Goal: Task Accomplishment & Management: Use online tool/utility

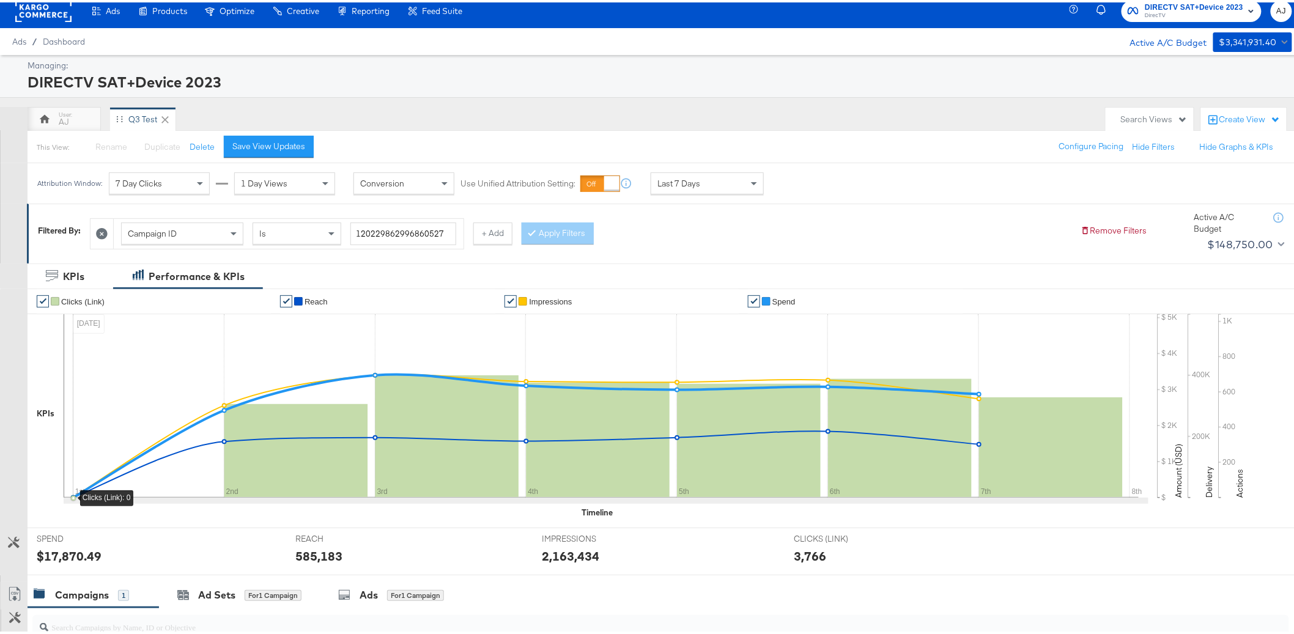
scroll to position [21, 0]
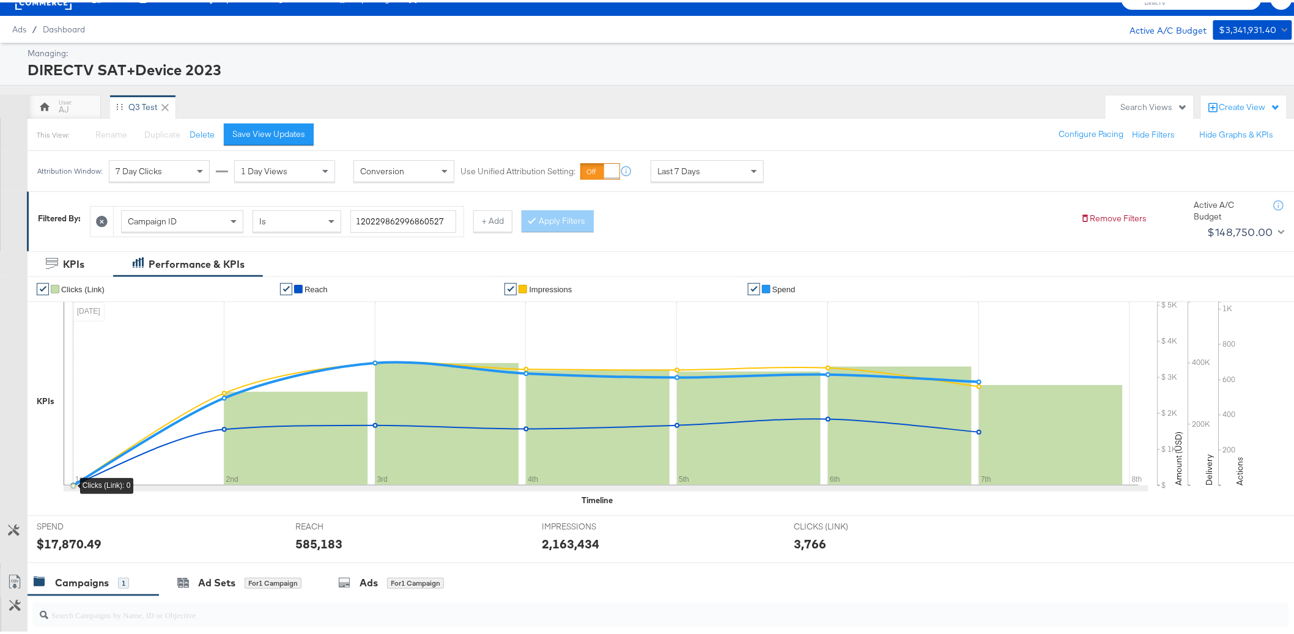
click at [919, 100] on div "AJ Q3 Test" at bounding box center [564, 104] width 1072 height 24
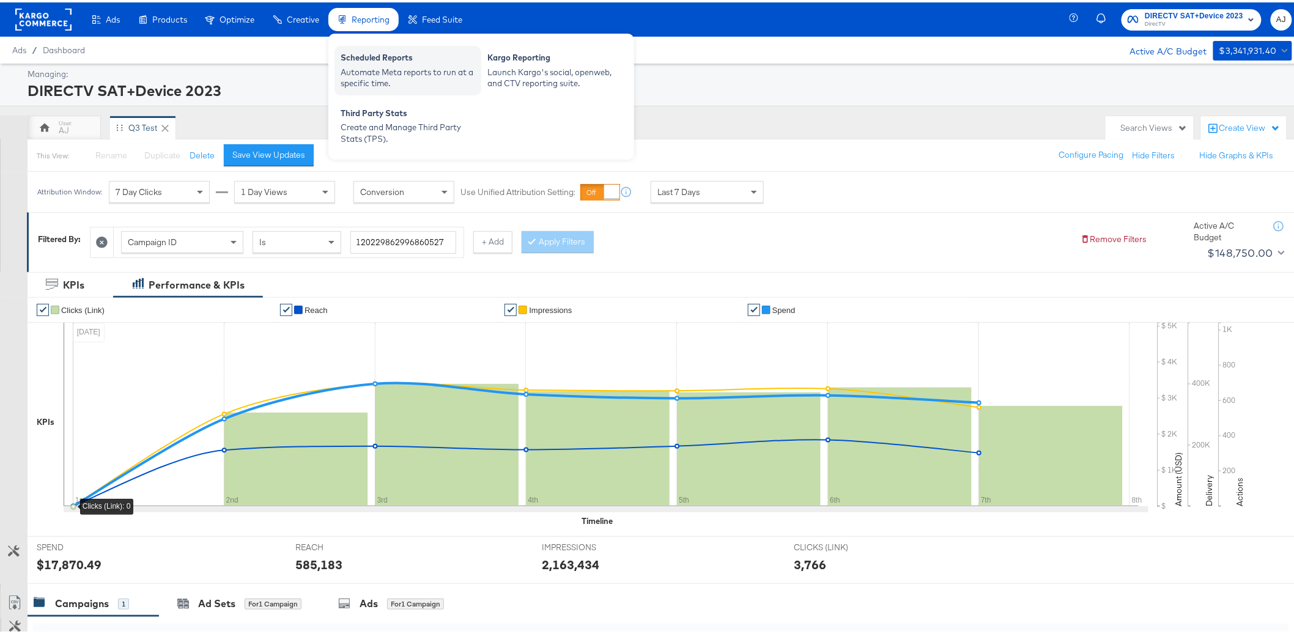
click at [396, 57] on div "Scheduled Reports" at bounding box center [408, 57] width 135 height 15
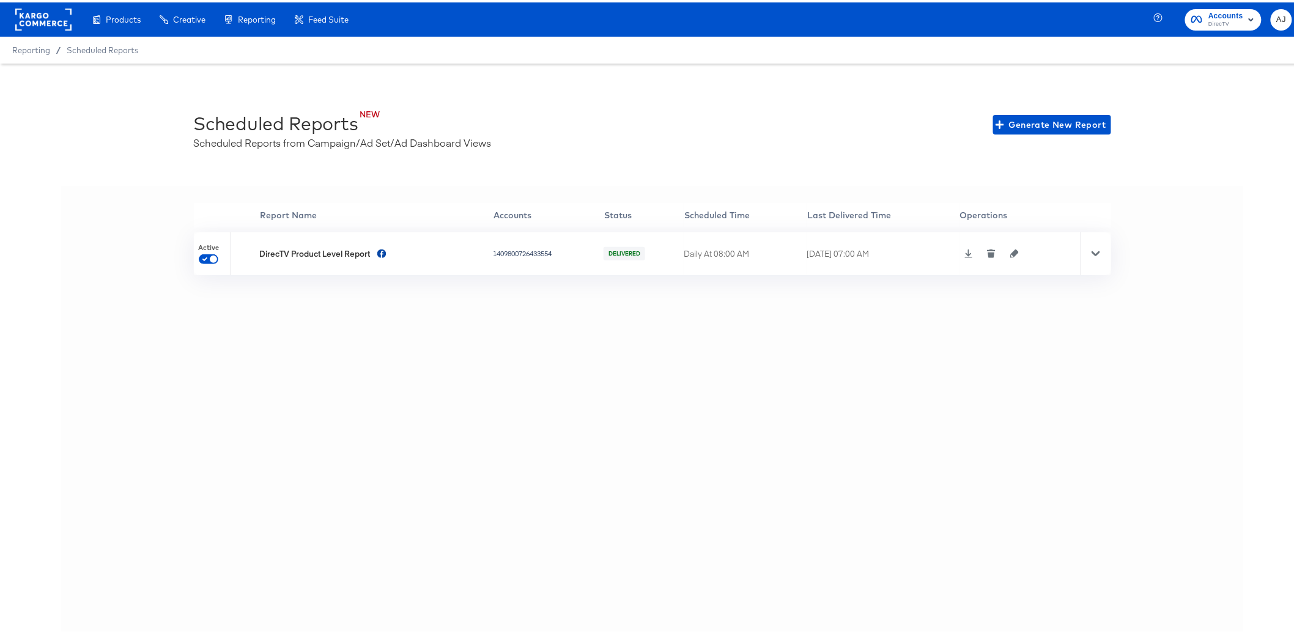
click at [461, 353] on div "'' Report Name Accounts Status Scheduled Time Last Delivered Time Operations Ac…" at bounding box center [652, 422] width 1182 height 478
click at [1098, 258] on div at bounding box center [1095, 251] width 31 height 43
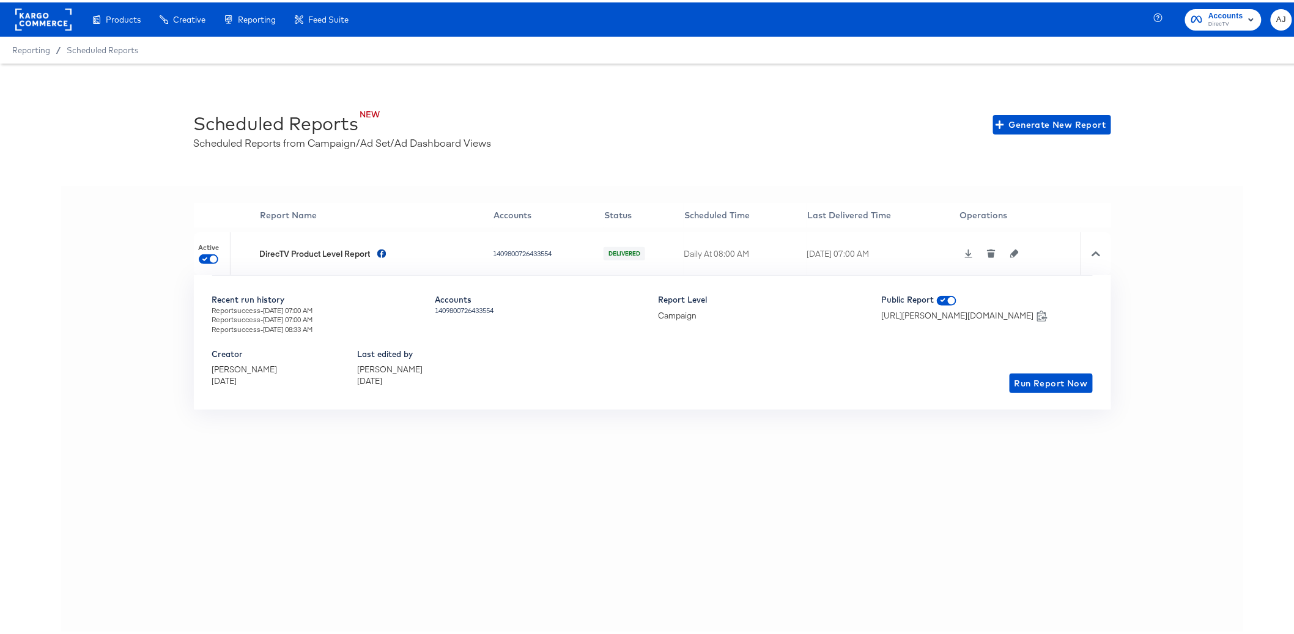
click at [814, 408] on table "'' Report Name Accounts Status Scheduled Time Last Delivered Time Operations Ac…" at bounding box center [652, 306] width 917 height 221
click at [1011, 254] on icon "button" at bounding box center [1014, 251] width 9 height 9
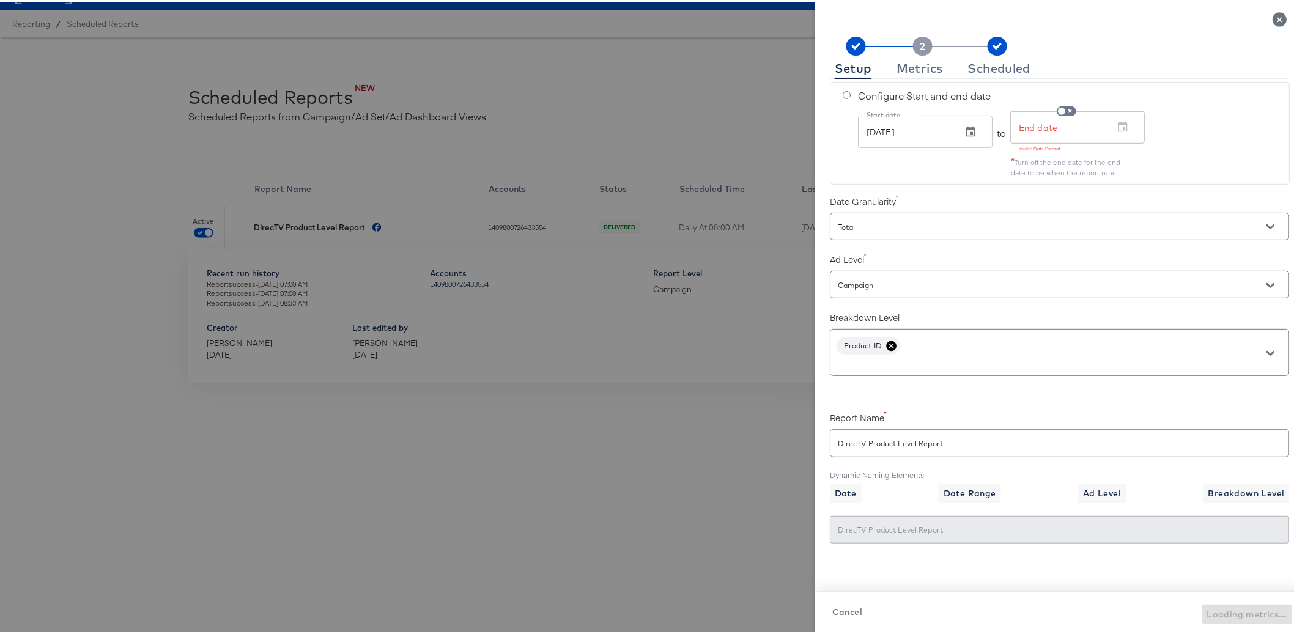
scroll to position [27, 0]
click at [633, 463] on div at bounding box center [652, 317] width 1304 height 634
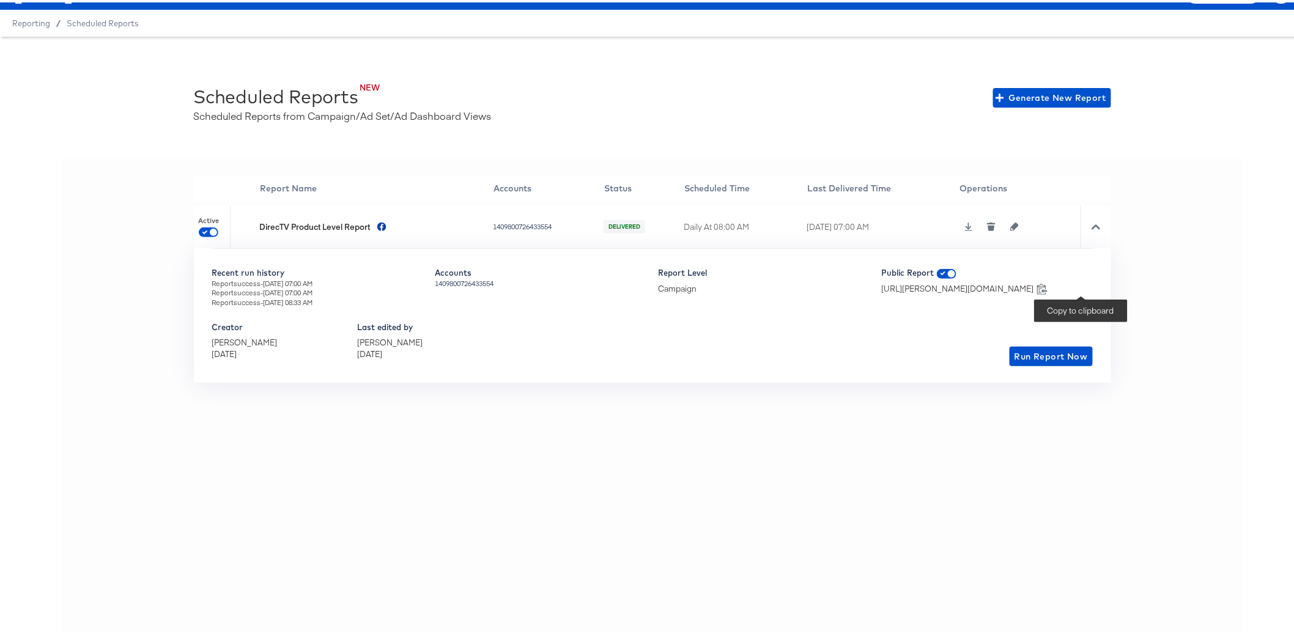
click at [1048, 282] on icon at bounding box center [1042, 287] width 12 height 12
click at [1005, 484] on div "'' Report Name Accounts Status Scheduled Time Last Delivered Time Operations Ac…" at bounding box center [652, 396] width 1182 height 478
click at [879, 496] on div "'' Report Name Accounts Status Scheduled Time Last Delivered Time Operations Ac…" at bounding box center [652, 396] width 1182 height 478
click at [1009, 228] on td at bounding box center [1019, 224] width 121 height 43
click at [1011, 225] on icon "button" at bounding box center [1014, 224] width 9 height 9
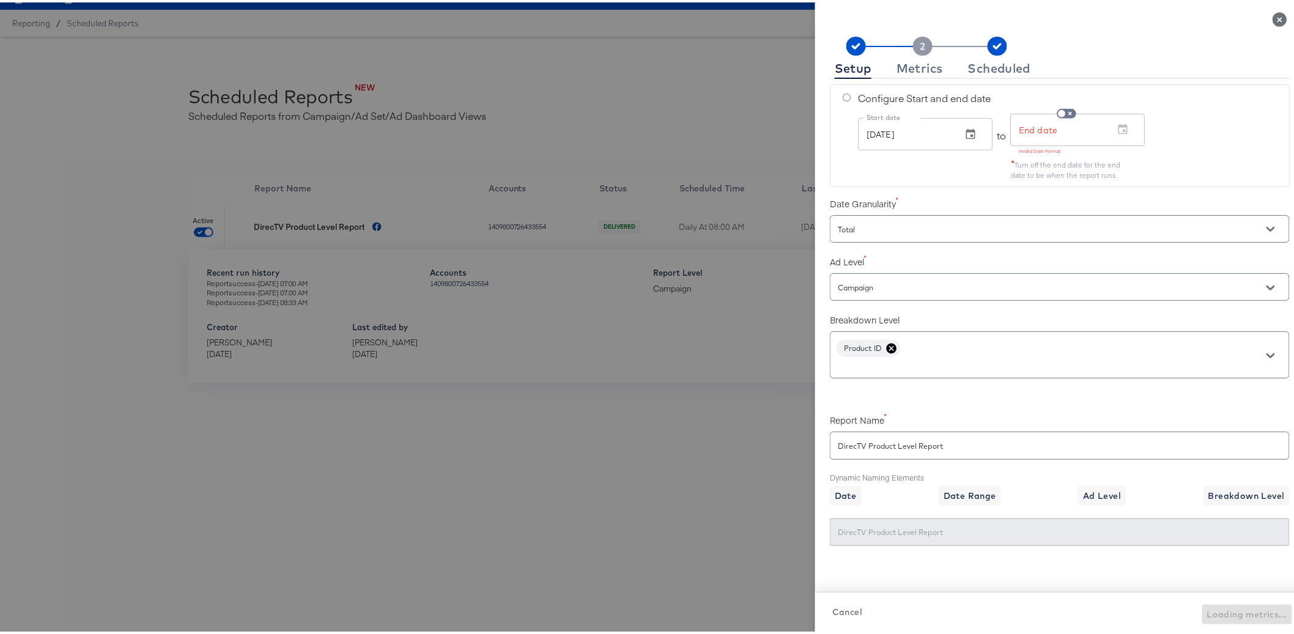
scroll to position [223, 0]
click at [912, 226] on input "Total" at bounding box center [1042, 225] width 414 height 14
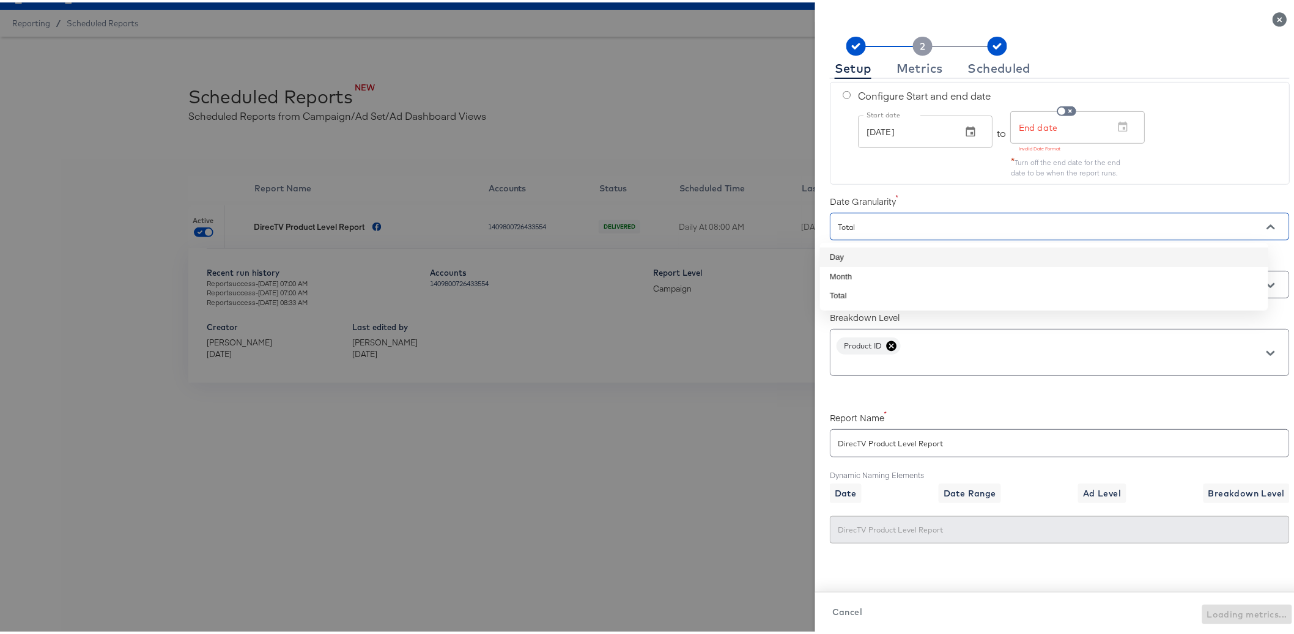
click at [904, 254] on li "Day" at bounding box center [1044, 255] width 448 height 20
type input "Day"
click at [874, 176] on div "Configure Start and end date Start date [DATE] Start date to End date End date …" at bounding box center [1060, 130] width 460 height 102
radio input "false"
radio input "true"
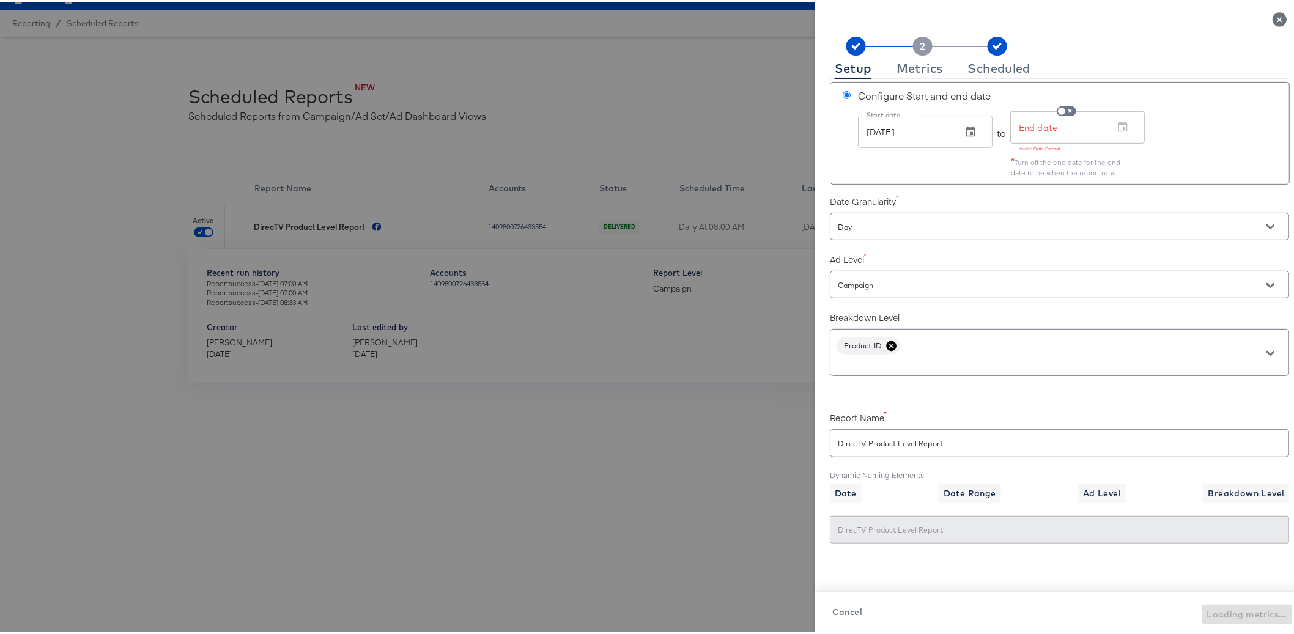
scroll to position [163, 0]
click at [1000, 254] on label "Ad Level" at bounding box center [1060, 257] width 460 height 12
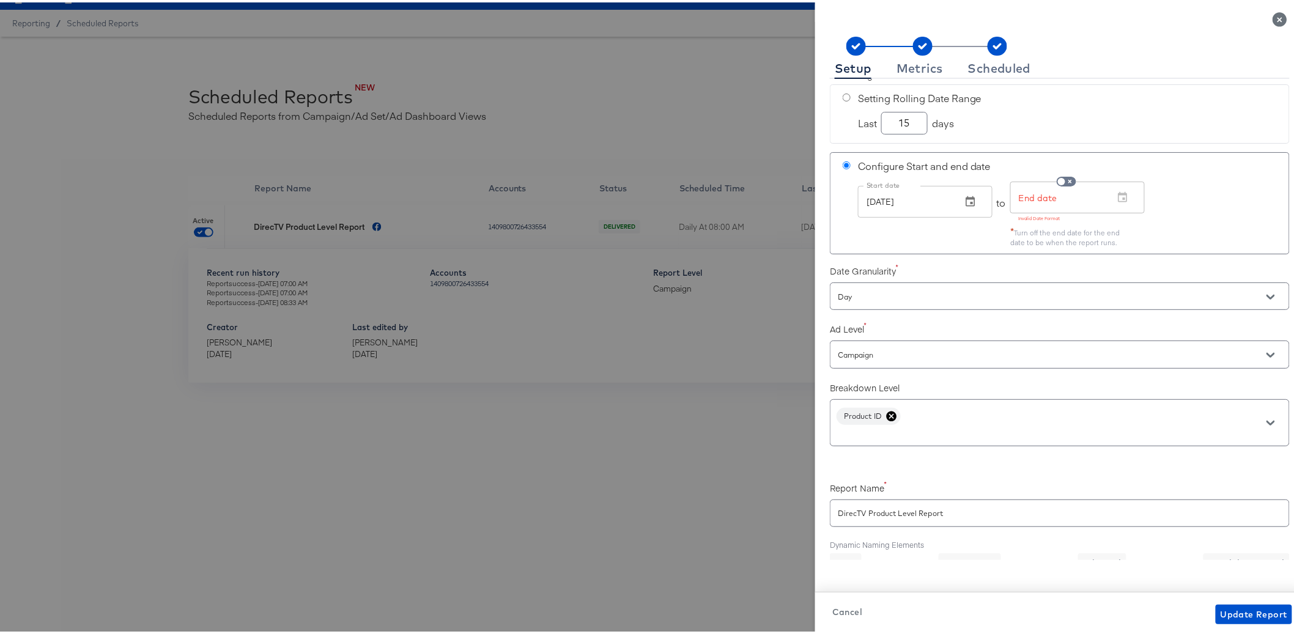
scroll to position [0, 0]
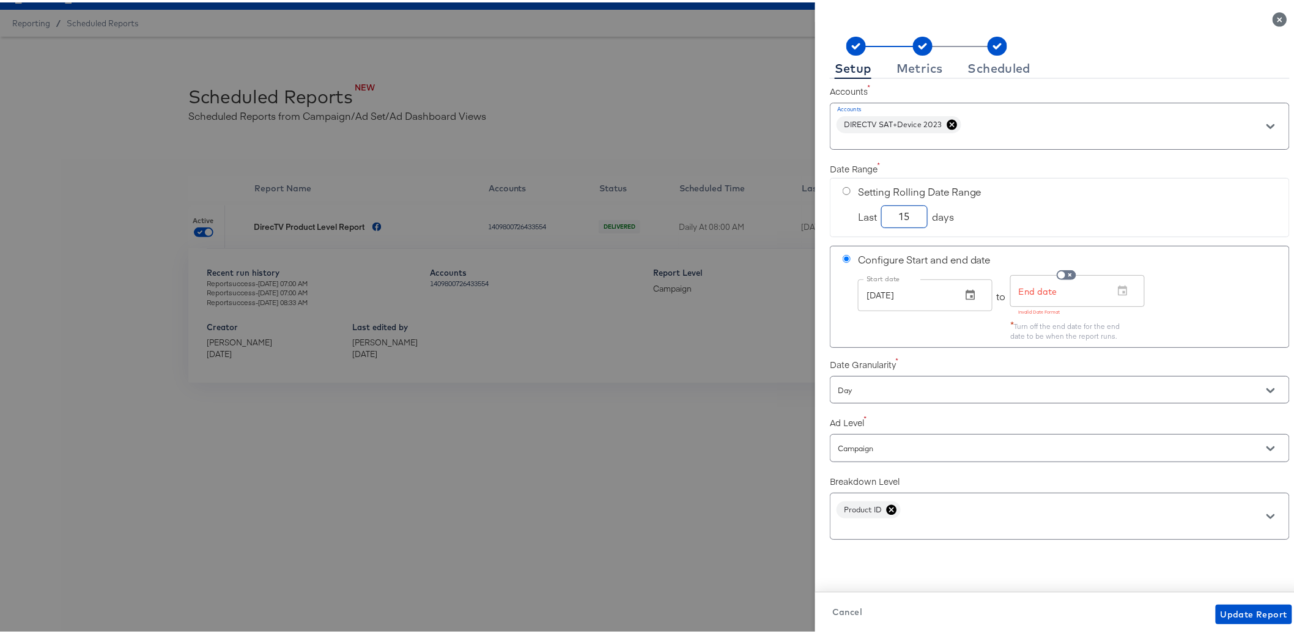
click at [888, 214] on input "15" at bounding box center [904, 209] width 45 height 21
radio input "true"
radio input "false"
click at [1040, 328] on div "* Turn off the end date for the end date to be when the report runs." at bounding box center [1073, 327] width 125 height 24
radio input "false"
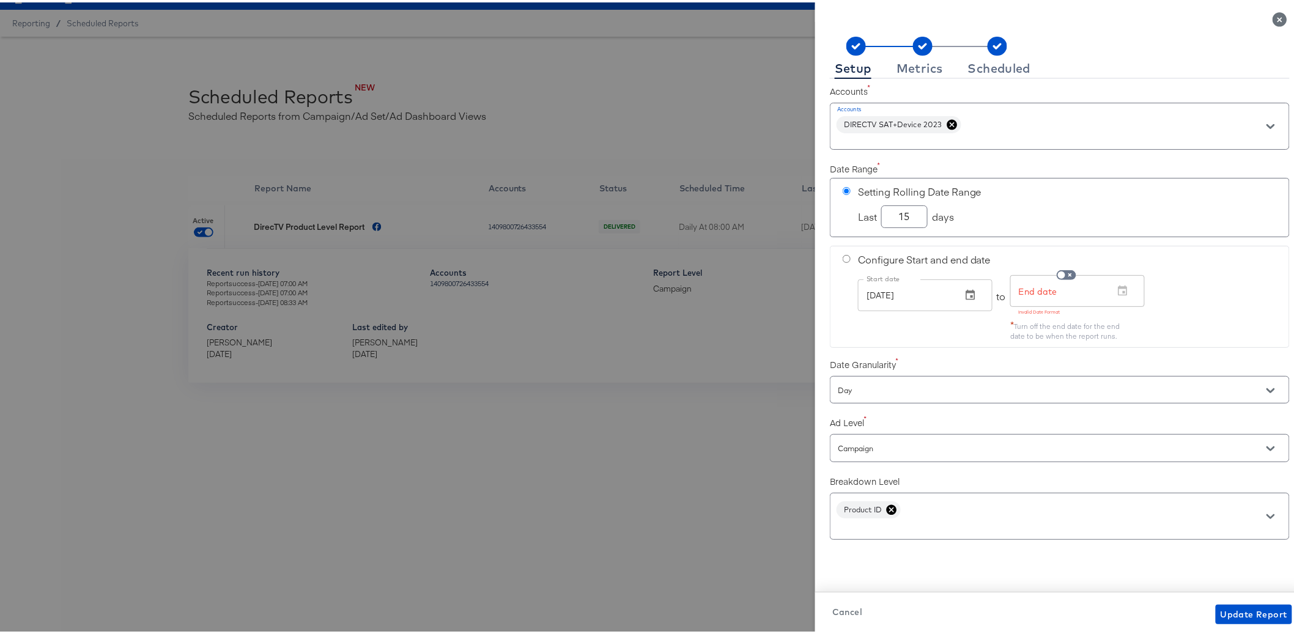
radio input "true"
click at [843, 191] on input "radio" at bounding box center [847, 189] width 8 height 8
radio input "true"
radio input "false"
click at [896, 219] on input "15" at bounding box center [904, 209] width 45 height 21
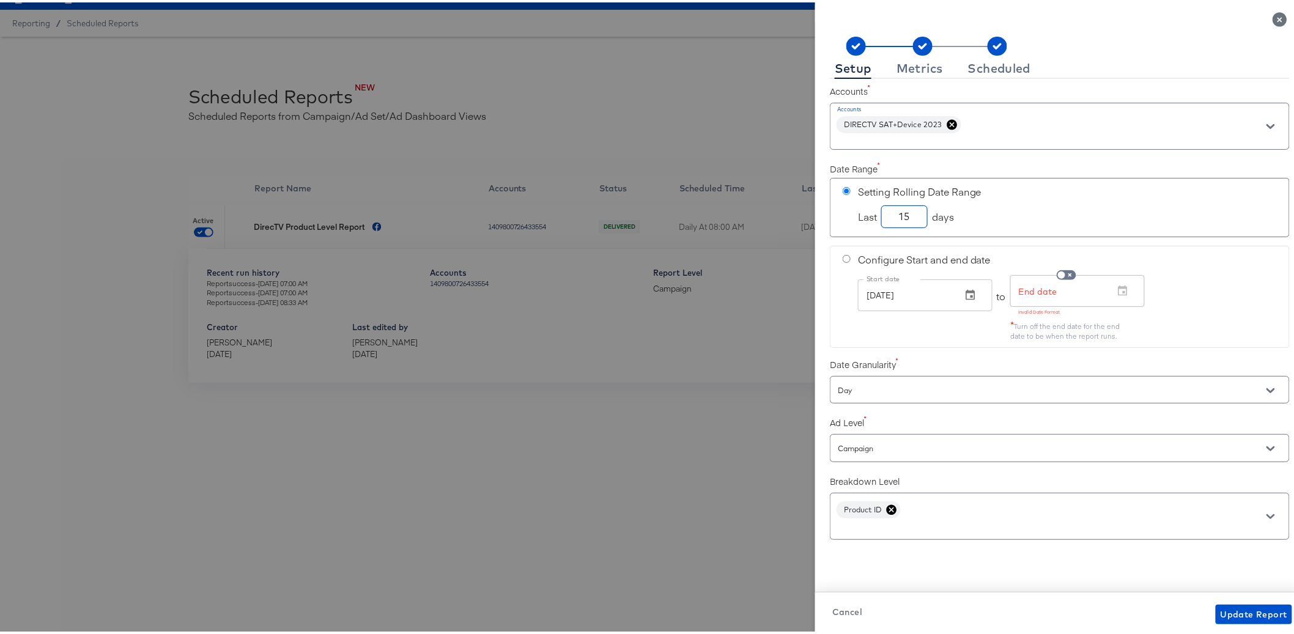
click at [896, 219] on input "15" at bounding box center [904, 209] width 45 height 21
click at [1274, 18] on icon "Close" at bounding box center [1279, 17] width 14 height 14
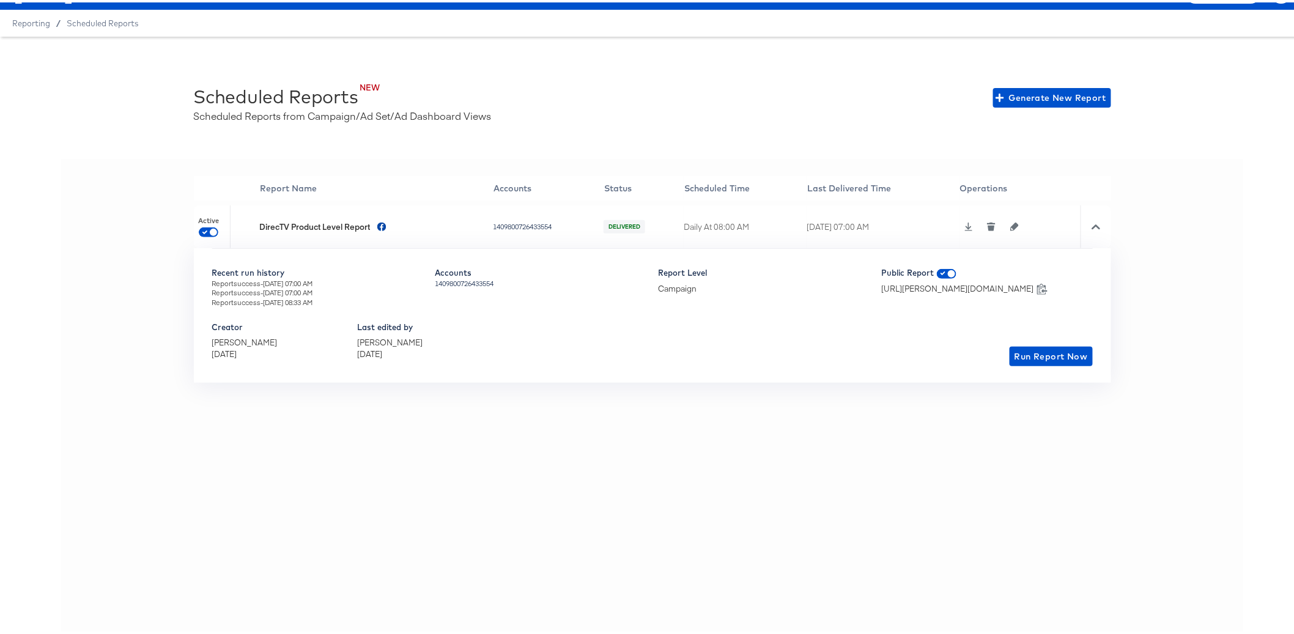
click at [1016, 225] on icon "button" at bounding box center [1014, 224] width 9 height 9
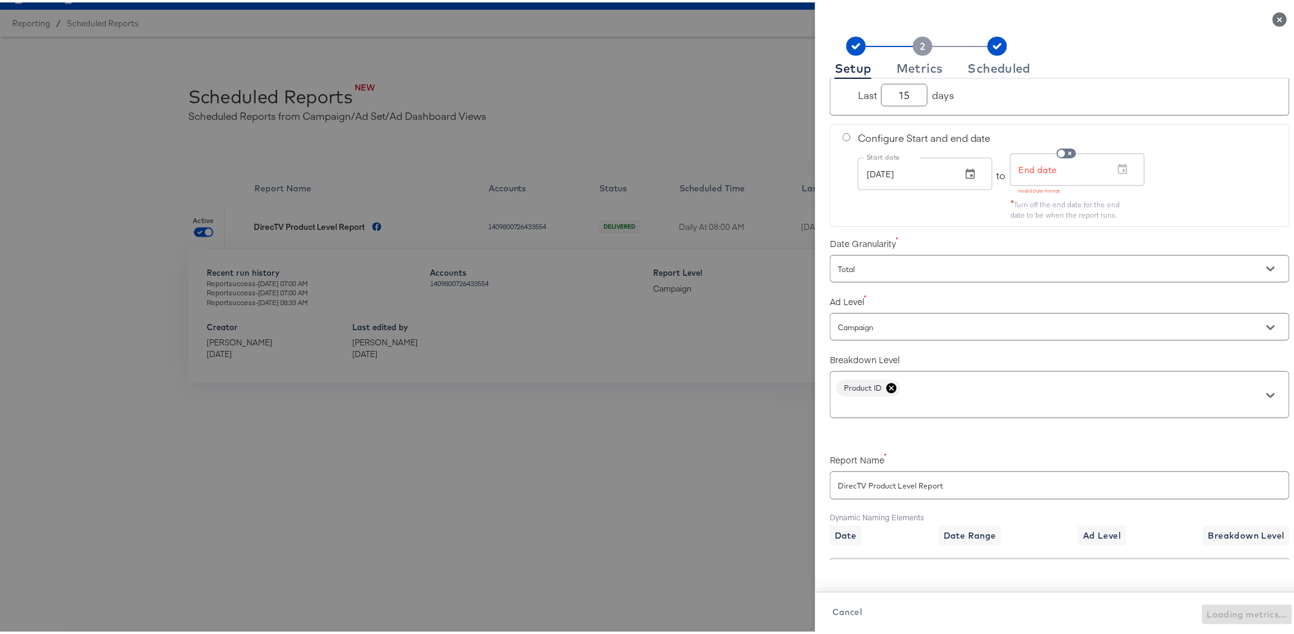
scroll to position [201, 0]
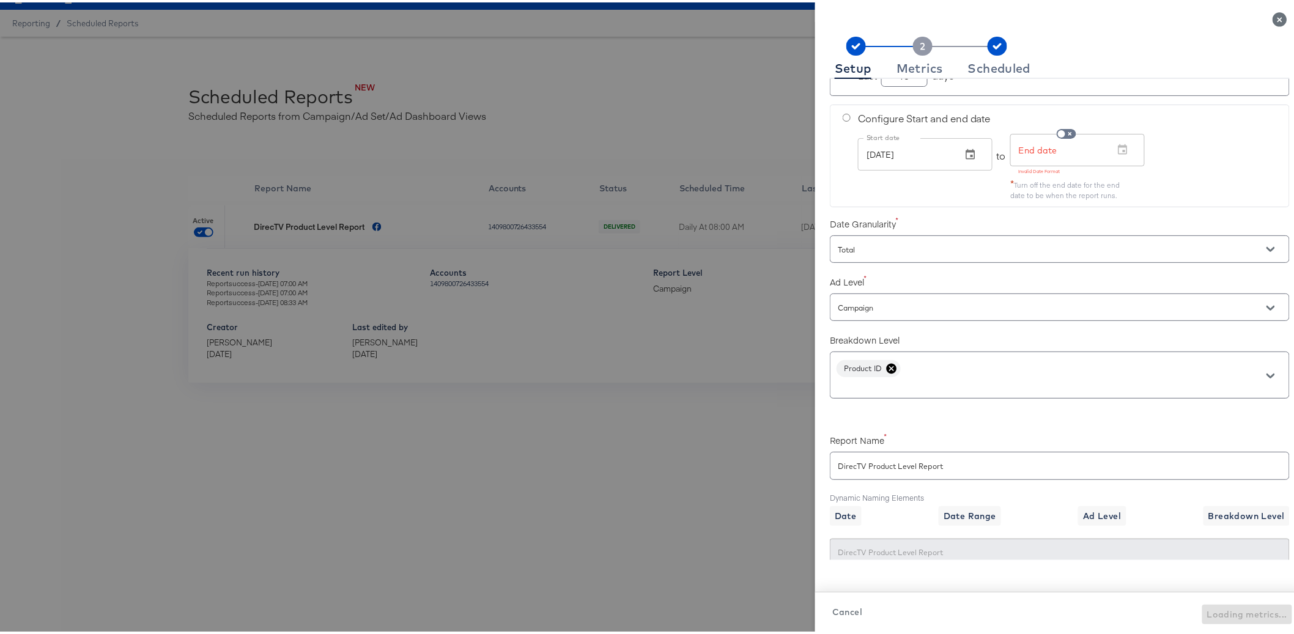
click at [895, 243] on input "Total" at bounding box center [1042, 247] width 414 height 14
click at [895, 272] on li "Day" at bounding box center [1044, 278] width 448 height 20
type input "Day"
click at [875, 210] on div "Date Granularity Day" at bounding box center [1060, 235] width 460 height 54
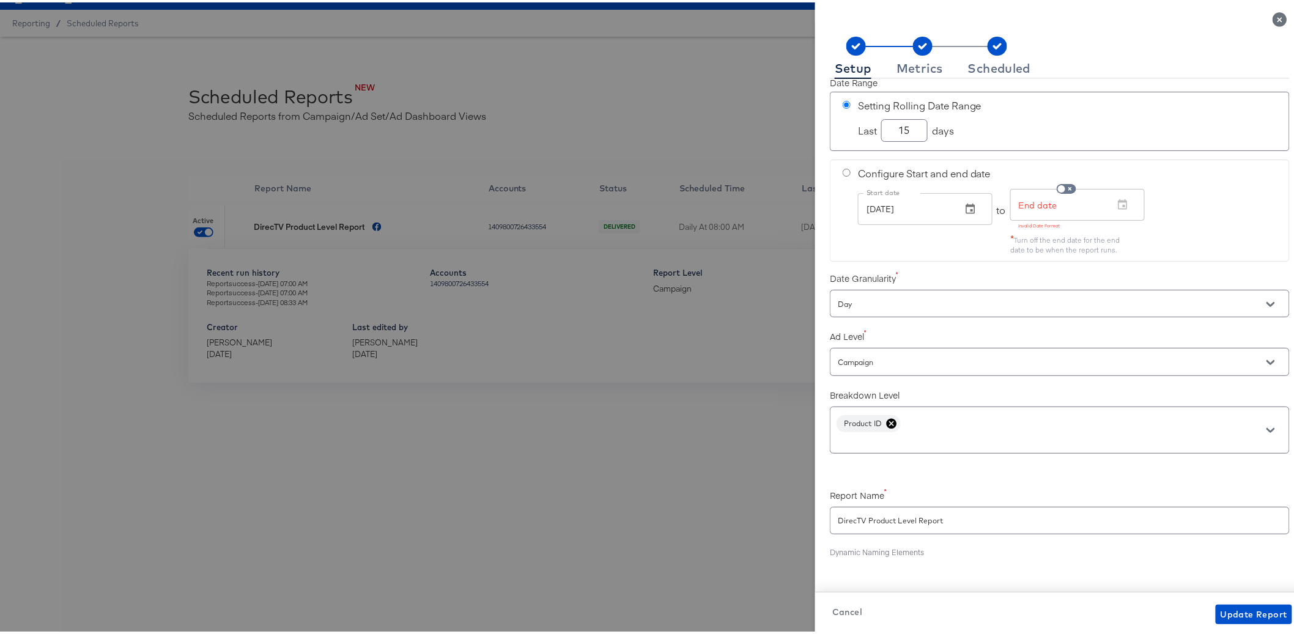
scroll to position [0, 0]
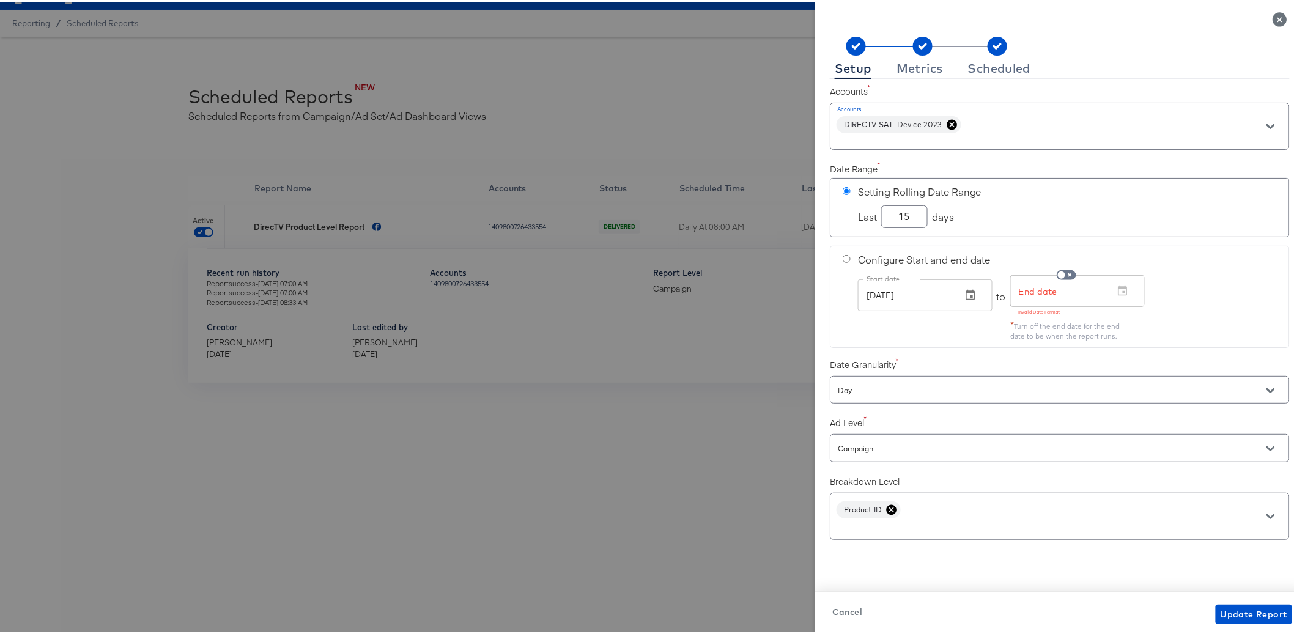
click at [909, 222] on div "15" at bounding box center [904, 214] width 46 height 23
click at [906, 216] on input "15" at bounding box center [904, 209] width 45 height 21
